Goal: Book appointment/travel/reservation

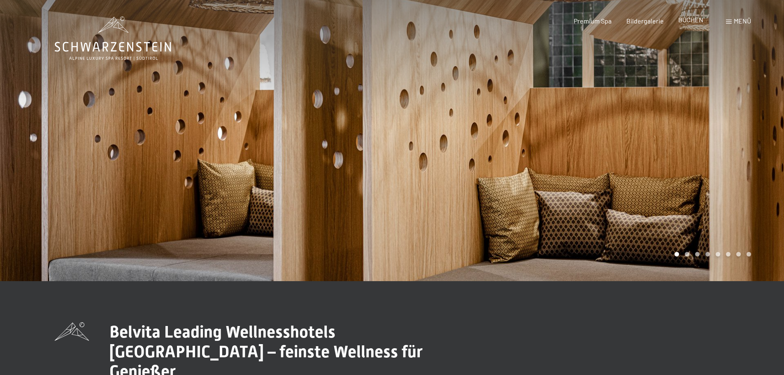
click at [687, 19] on span "BUCHEN" at bounding box center [690, 20] width 25 height 8
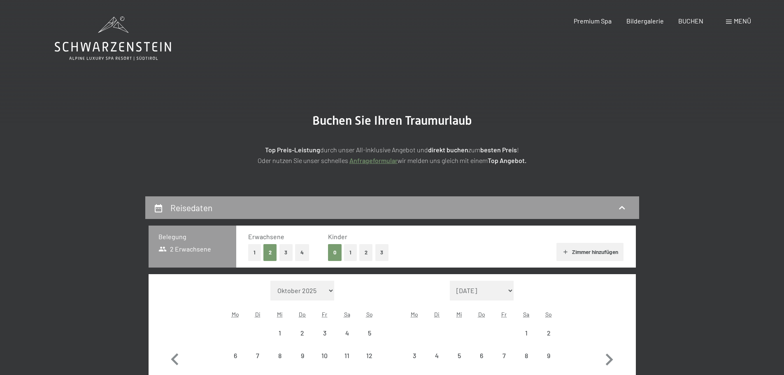
click at [742, 20] on span "Menü" at bounding box center [742, 21] width 17 height 8
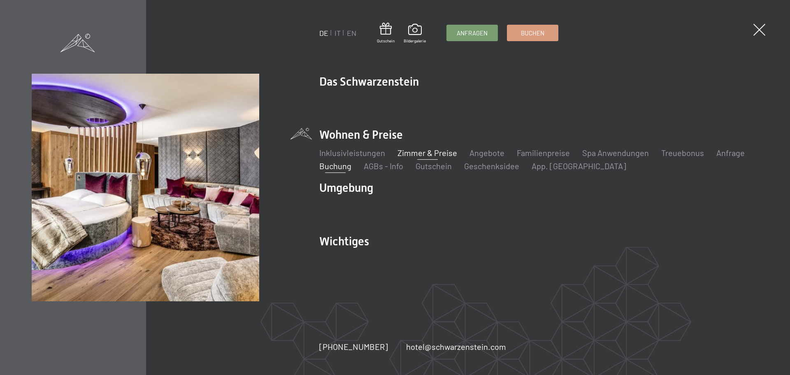
click at [423, 154] on link "Zimmer & Preise" at bounding box center [427, 153] width 60 height 10
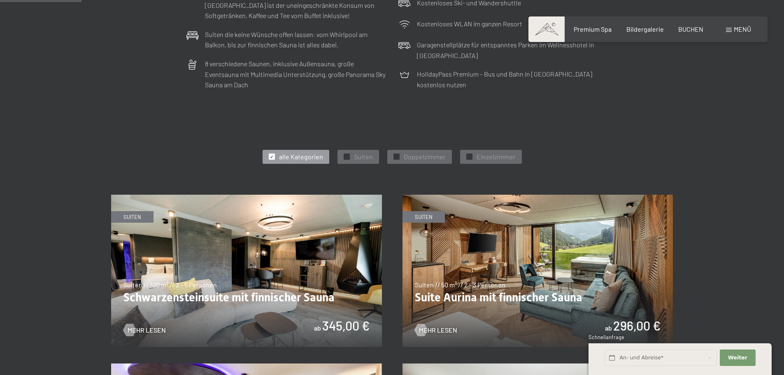
scroll to position [480, 0]
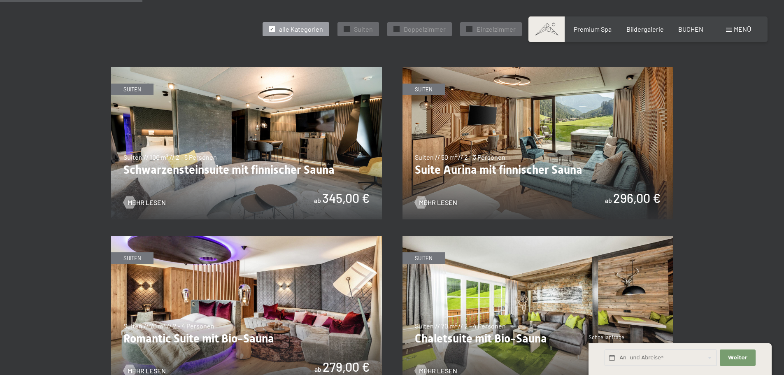
click at [237, 130] on img at bounding box center [246, 143] width 271 height 152
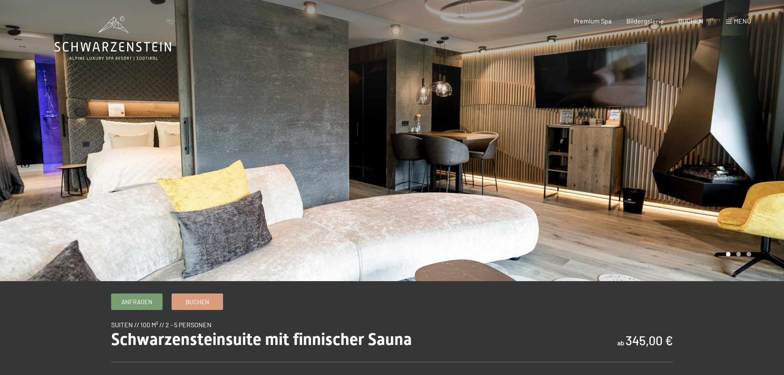
click at [726, 157] on div at bounding box center [588, 140] width 392 height 281
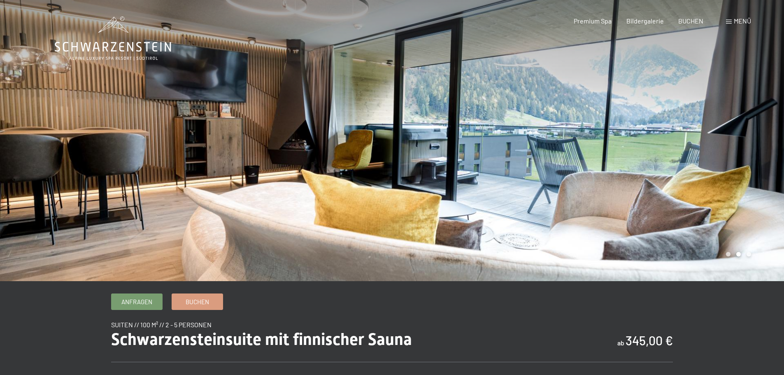
click at [741, 135] on div at bounding box center [588, 140] width 392 height 281
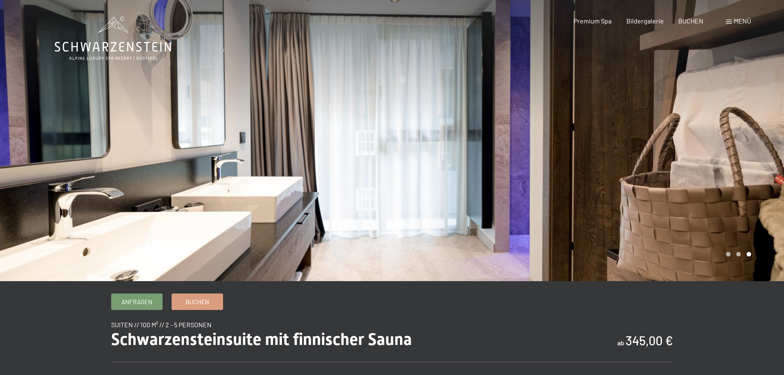
click at [741, 135] on div at bounding box center [588, 140] width 392 height 281
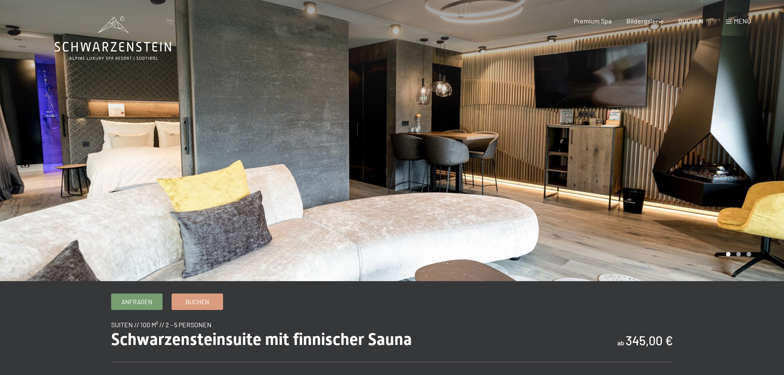
click at [597, 205] on div at bounding box center [588, 140] width 392 height 281
